Goal: Navigation & Orientation: Locate item on page

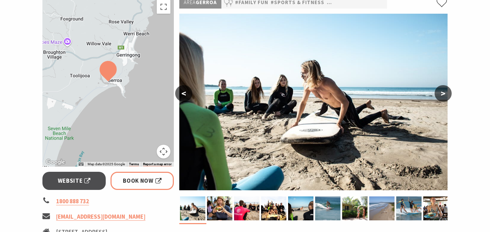
scroll to position [121, 0]
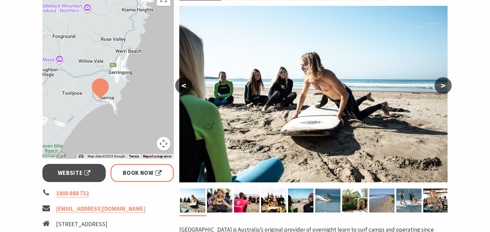
drag, startPoint x: 139, startPoint y: 114, endPoint x: 127, endPoint y: 156, distance: 43.1
click at [127, 155] on div "Map Data Map data ©2025 Google Map data ©2025 Google 2 km Click to toggle betwe…" at bounding box center [107, 74] width 131 height 170
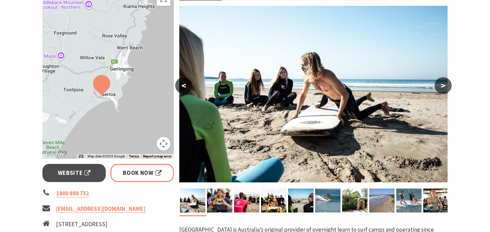
drag, startPoint x: 117, startPoint y: 59, endPoint x: 136, endPoint y: -6, distance: 67.4
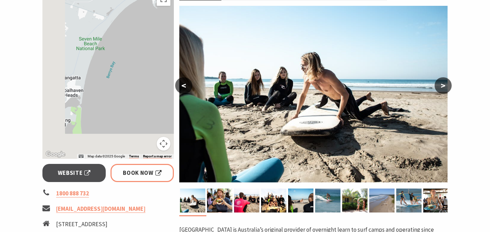
drag, startPoint x: 100, startPoint y: 115, endPoint x: 130, endPoint y: 42, distance: 78.9
click at [130, 42] on div at bounding box center [107, 74] width 131 height 170
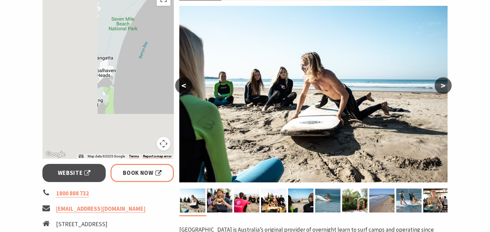
drag, startPoint x: 136, startPoint y: 101, endPoint x: 164, endPoint y: 86, distance: 32.3
click at [164, 86] on div at bounding box center [107, 74] width 131 height 170
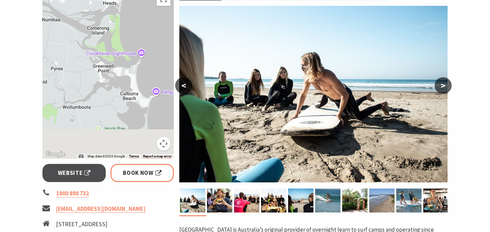
drag, startPoint x: 139, startPoint y: 105, endPoint x: 145, endPoint y: 32, distance: 73.2
click at [145, 32] on div at bounding box center [107, 74] width 131 height 170
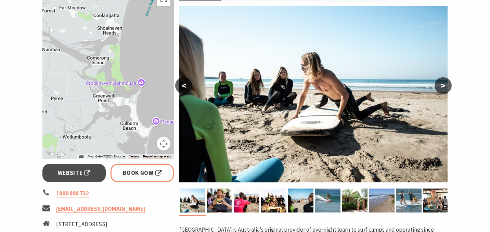
drag, startPoint x: 138, startPoint y: 38, endPoint x: 137, endPoint y: 116, distance: 78.1
click at [137, 115] on div at bounding box center [107, 74] width 131 height 170
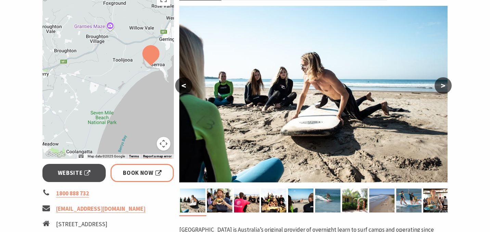
drag, startPoint x: 143, startPoint y: 53, endPoint x: 116, endPoint y: 115, distance: 68.2
click at [116, 115] on div at bounding box center [107, 74] width 131 height 170
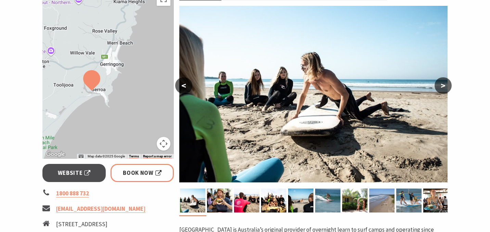
drag, startPoint x: 144, startPoint y: 84, endPoint x: 88, endPoint y: 100, distance: 58.3
click at [88, 100] on div at bounding box center [107, 74] width 131 height 170
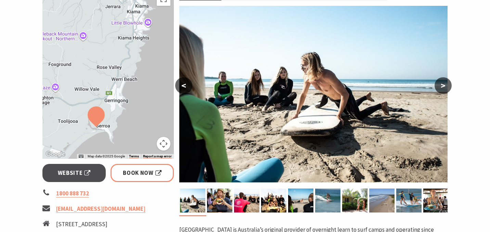
drag, startPoint x: 121, startPoint y: 42, endPoint x: 124, endPoint y: 80, distance: 38.1
click at [124, 80] on div at bounding box center [107, 74] width 131 height 170
click at [444, 86] on button ">" at bounding box center [443, 85] width 17 height 16
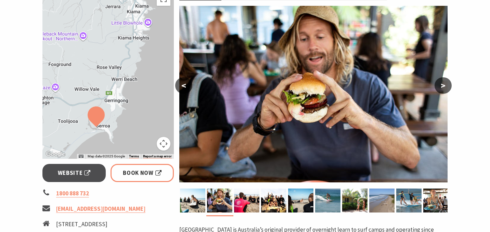
click at [444, 86] on button ">" at bounding box center [443, 85] width 17 height 16
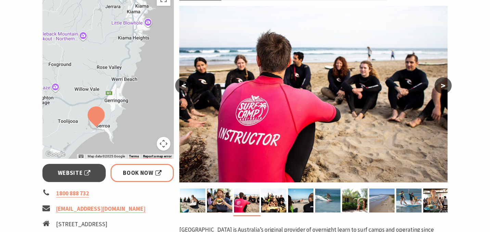
click at [444, 86] on button ">" at bounding box center [443, 85] width 17 height 16
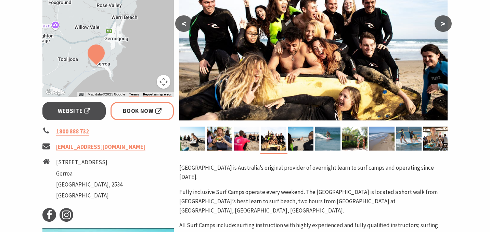
scroll to position [251, 0]
